Goal: Navigation & Orientation: Find specific page/section

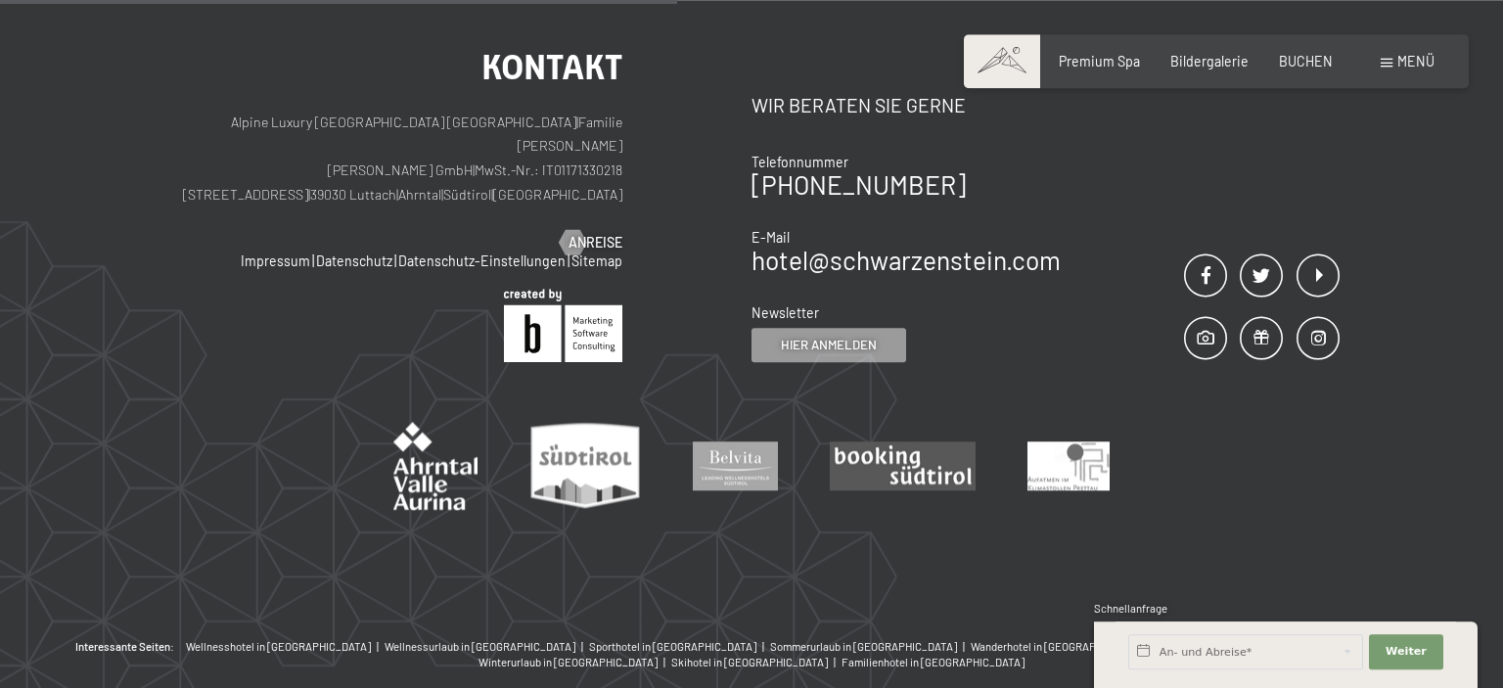
scroll to position [2208, 0]
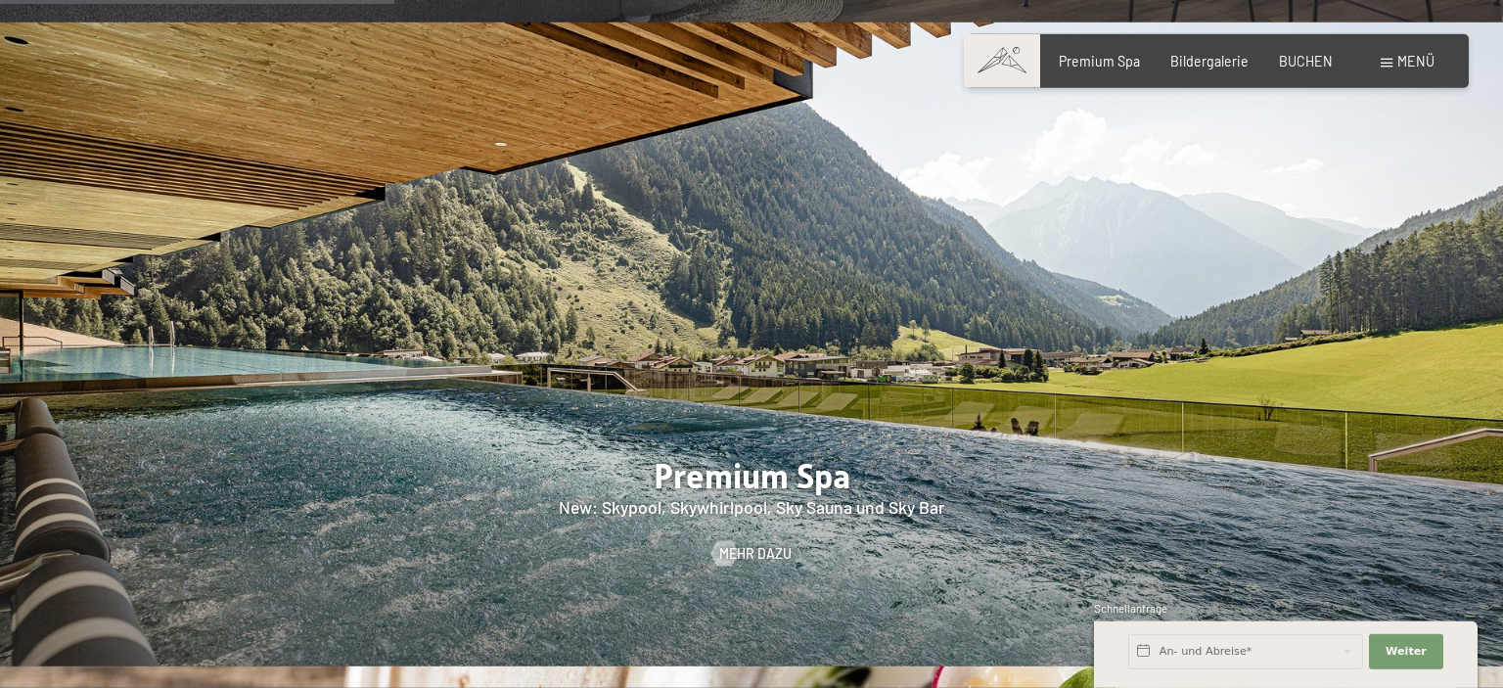
click at [1388, 59] on div "Menü" at bounding box center [1408, 62] width 54 height 20
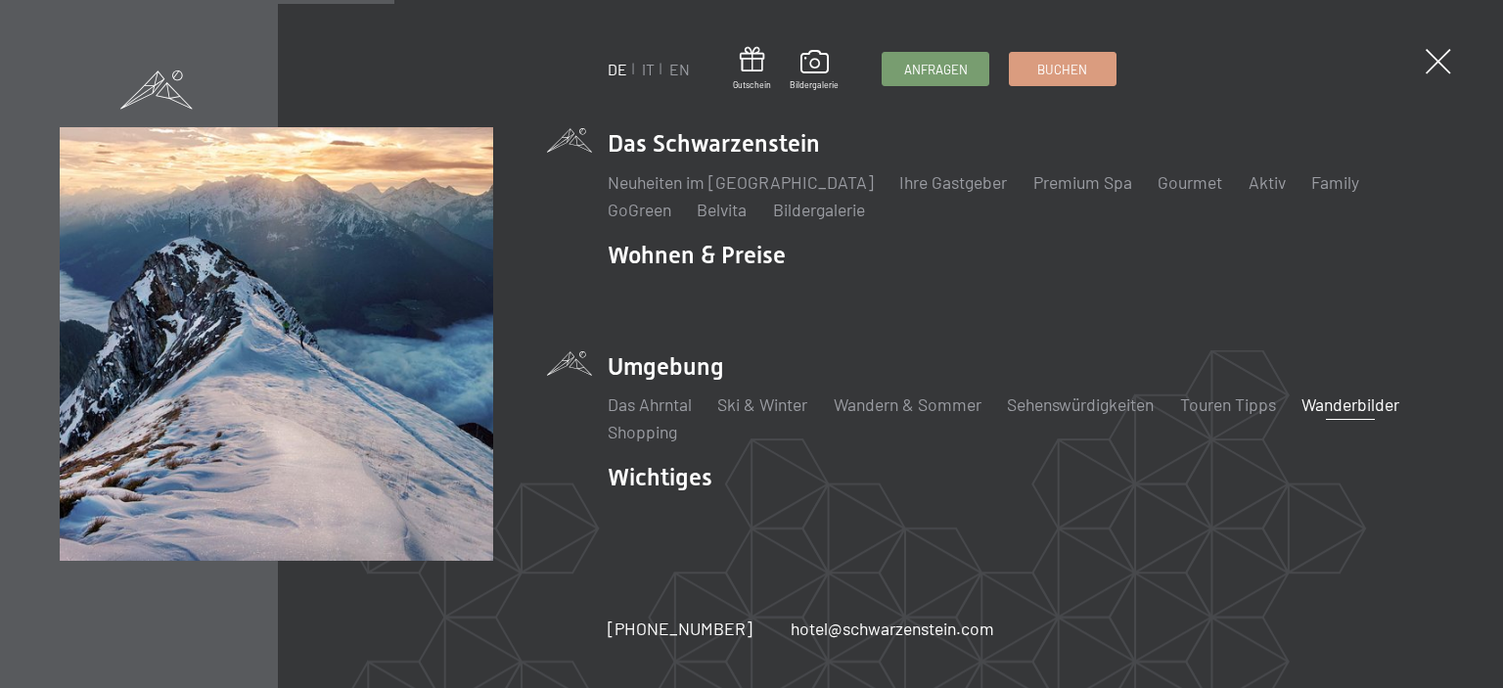
click at [1349, 398] on link "Wanderbilder" at bounding box center [1350, 404] width 98 height 22
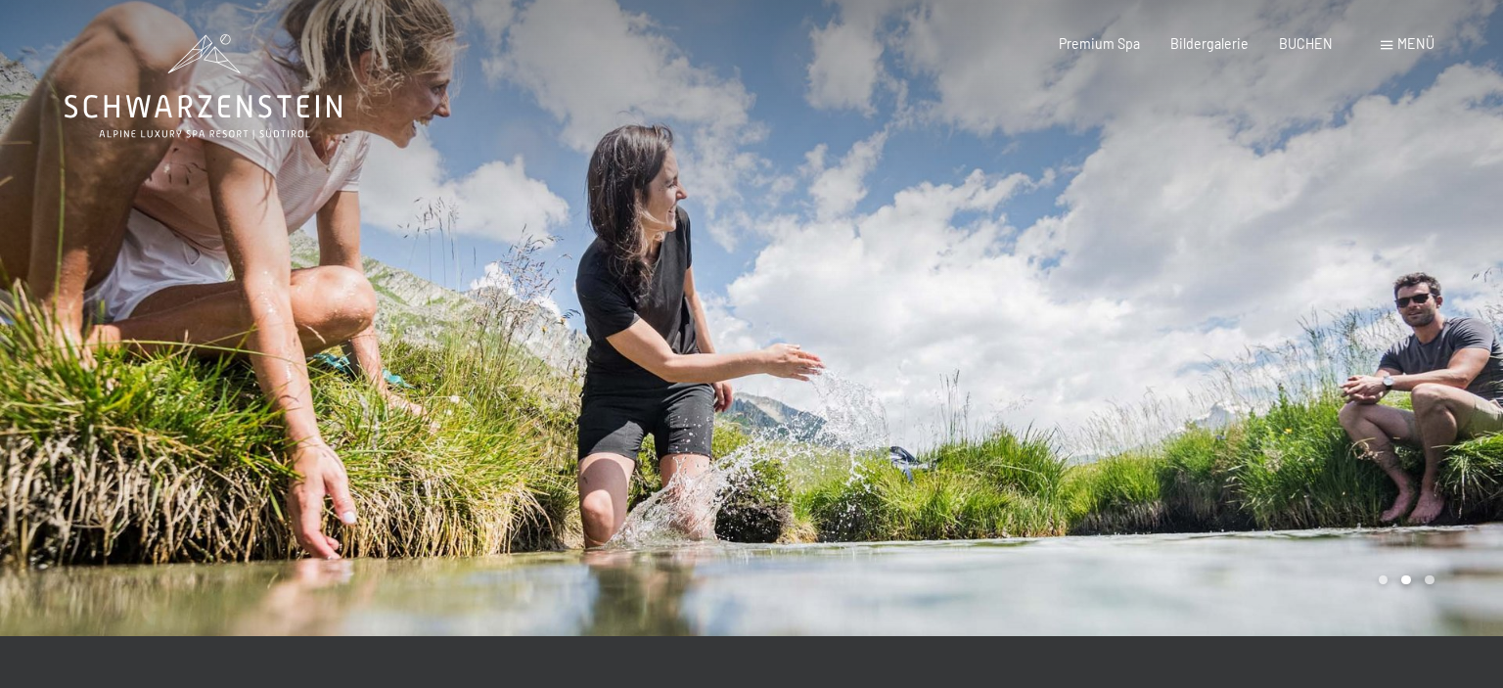
click at [1424, 43] on span "Menü" at bounding box center [1415, 43] width 37 height 17
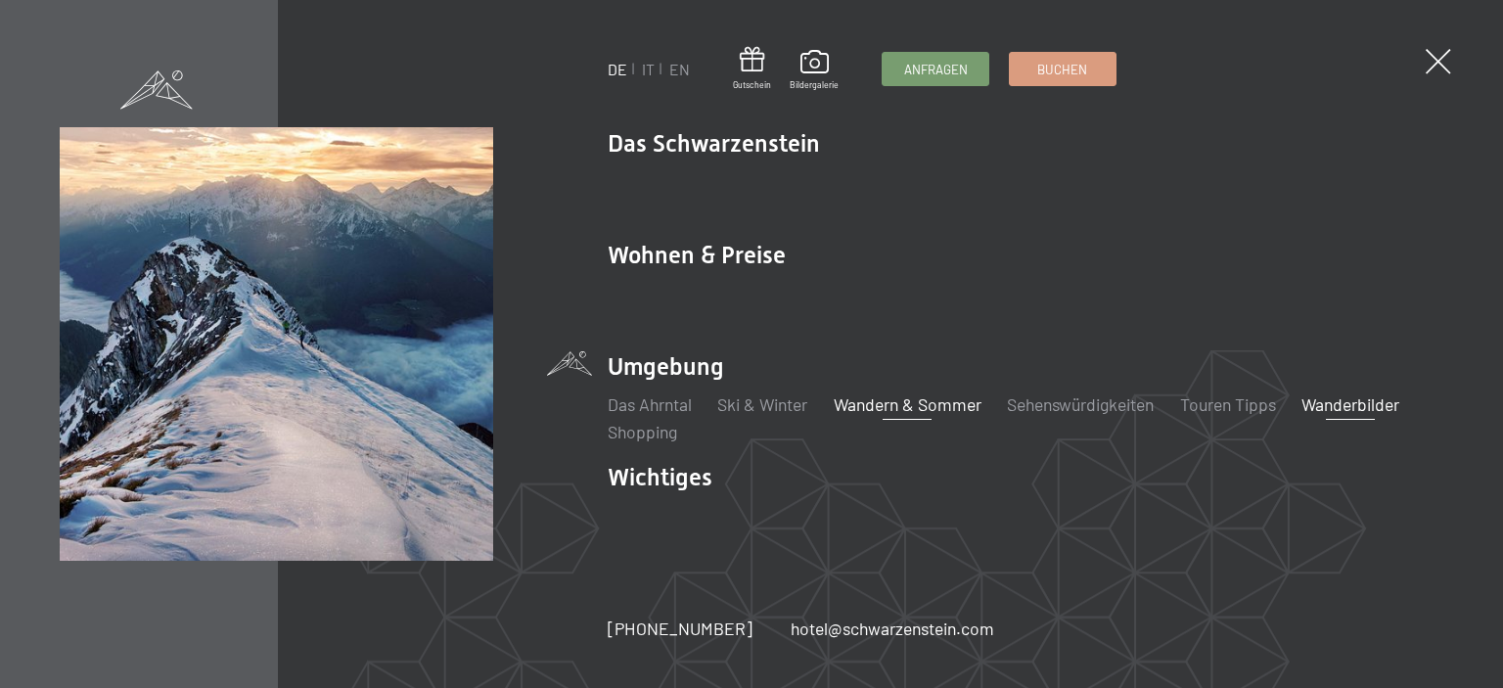
click at [932, 408] on link "Wandern & Sommer" at bounding box center [908, 404] width 148 height 22
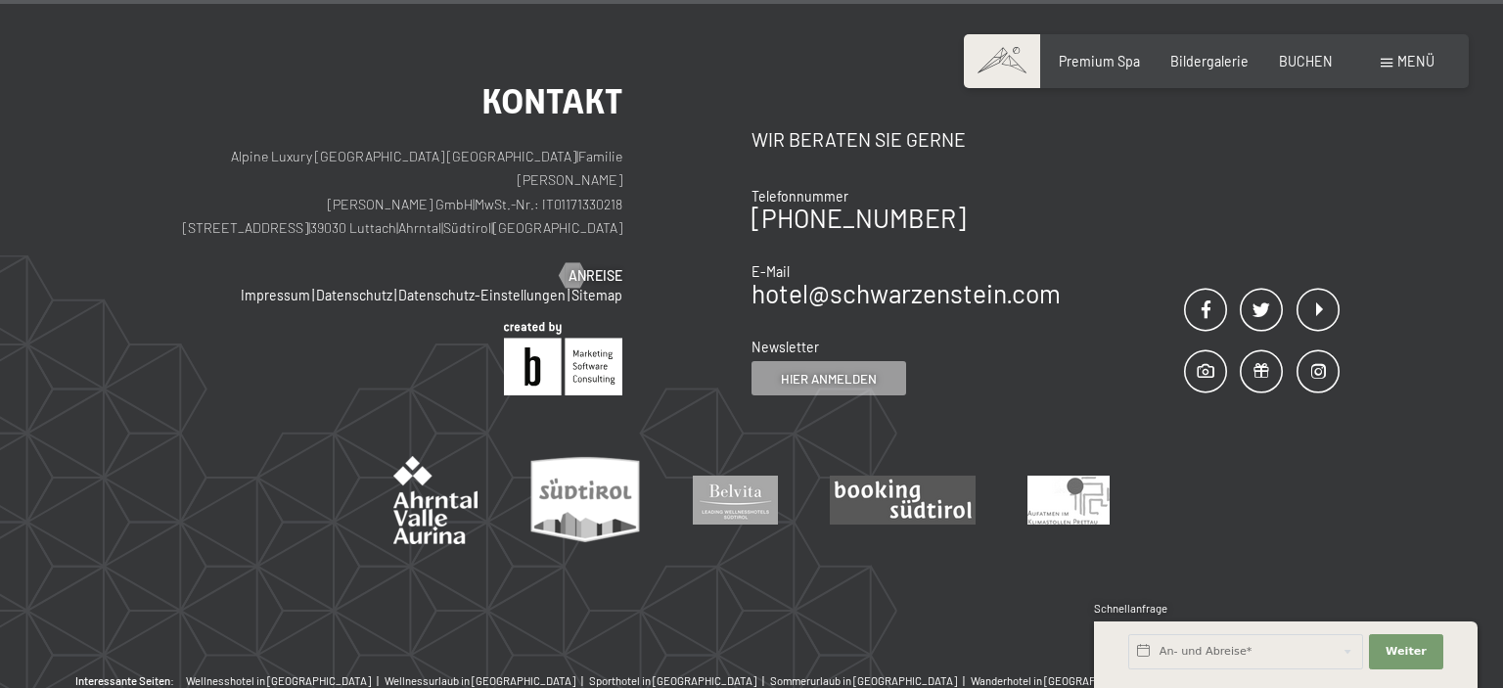
scroll to position [9327, 0]
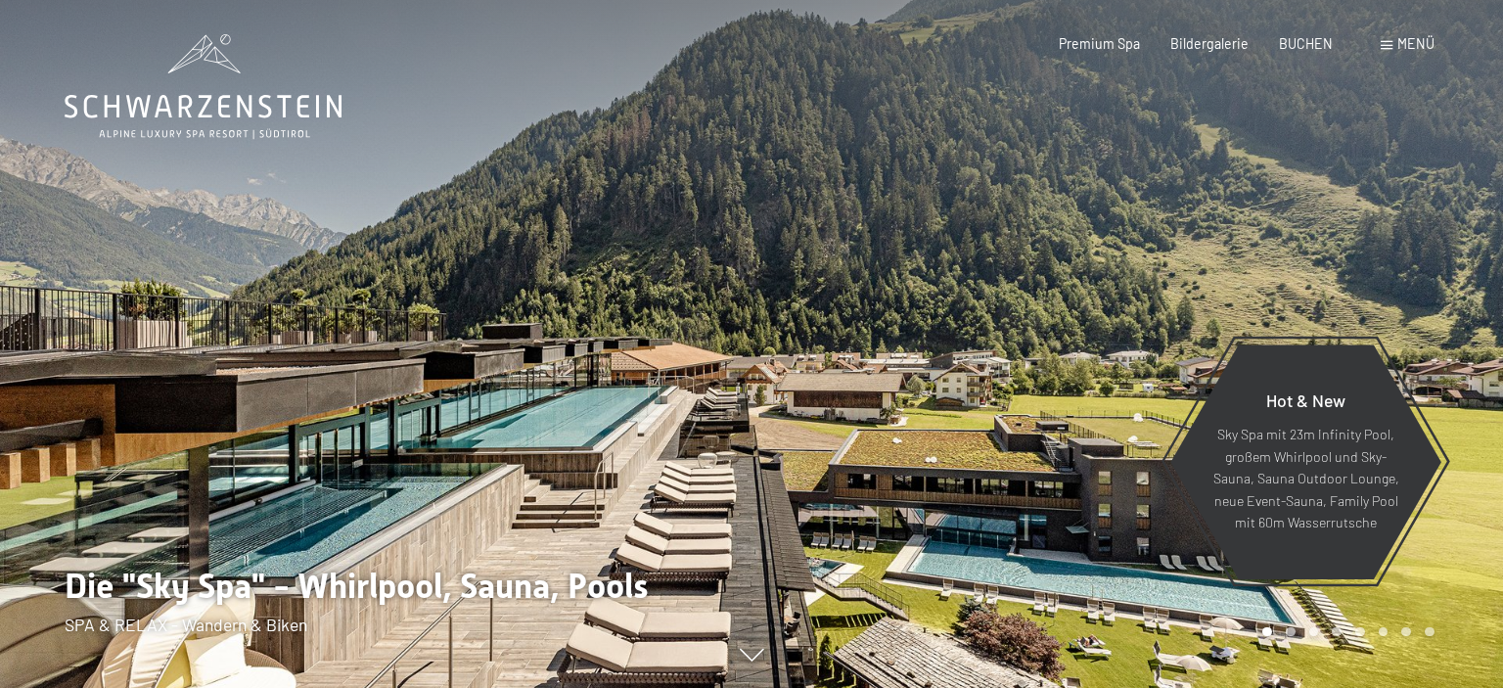
click at [1403, 42] on span "Menü" at bounding box center [1415, 43] width 37 height 17
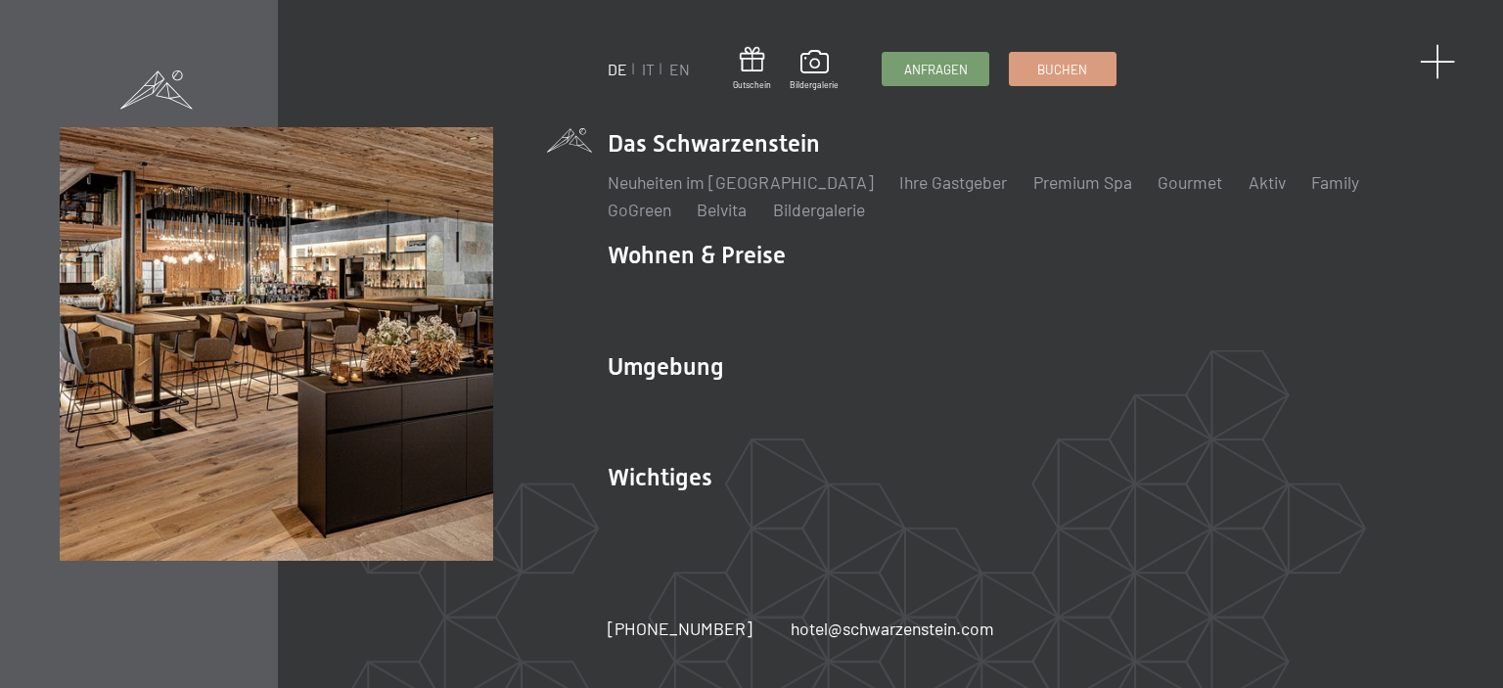
click at [1442, 74] on span at bounding box center [1438, 62] width 36 height 36
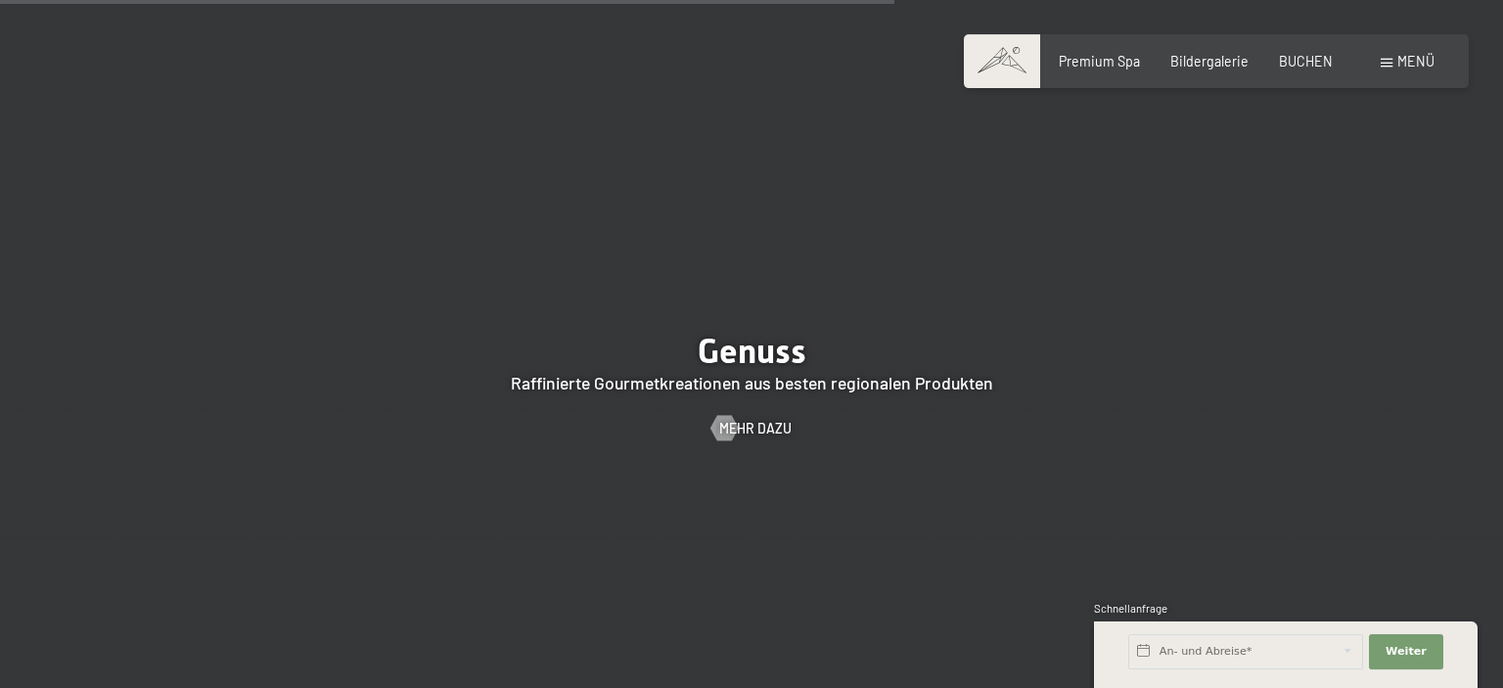
scroll to position [8425, 0]
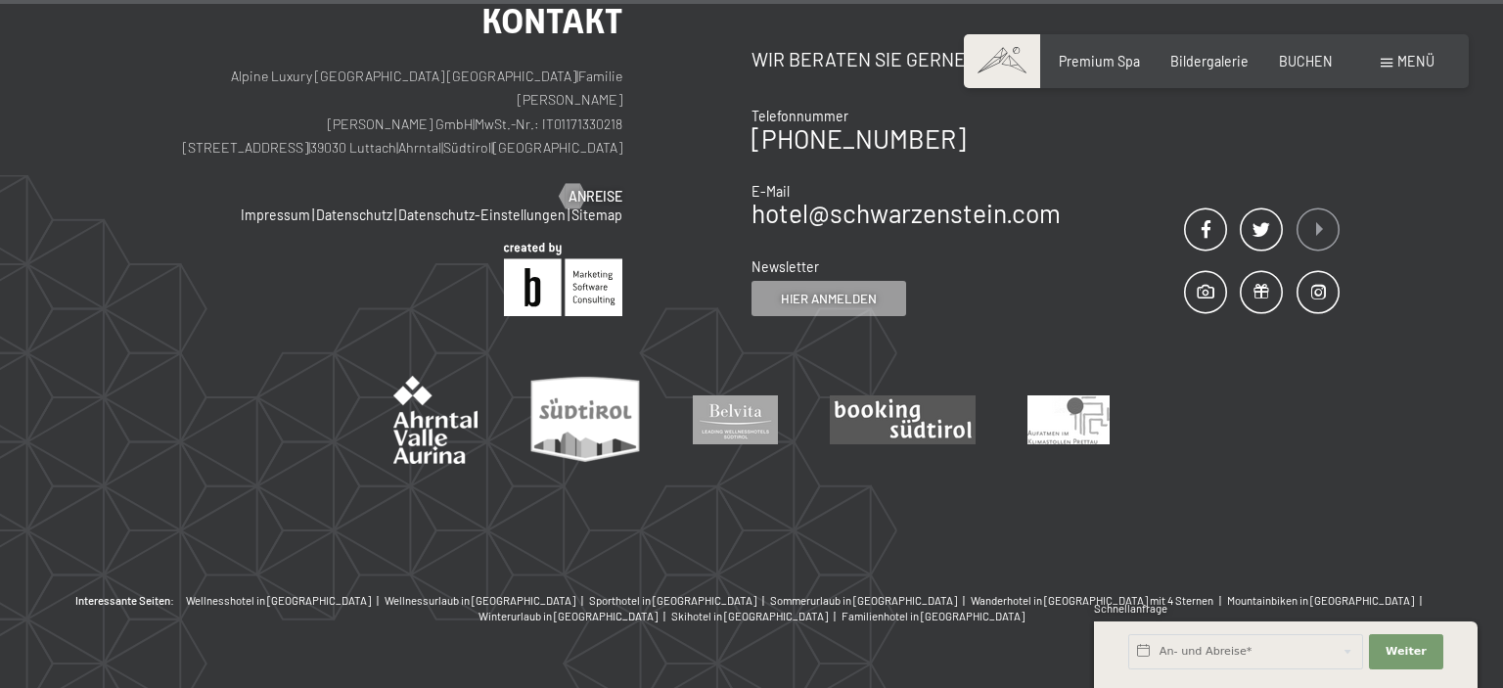
click at [1315, 208] on span at bounding box center [1317, 229] width 43 height 43
click at [1320, 208] on span at bounding box center [1317, 229] width 43 height 43
click at [1317, 208] on span at bounding box center [1317, 229] width 43 height 43
